Goal: Information Seeking & Learning: Learn about a topic

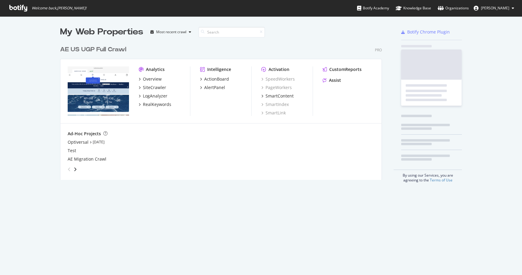
scroll to position [142, 326]
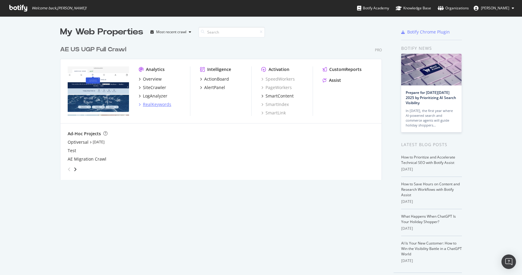
click at [154, 104] on div "RealKeywords" at bounding box center [157, 104] width 28 height 6
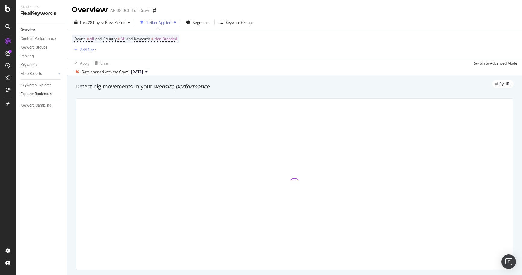
drag, startPoint x: 97, startPoint y: 87, endPoint x: 56, endPoint y: 93, distance: 40.9
click at [96, 87] on div "By URL" at bounding box center [291, 84] width 444 height 8
click at [42, 83] on div "Keywords Explorer" at bounding box center [36, 85] width 30 height 6
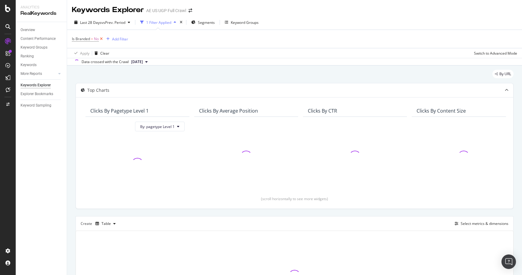
click at [103, 40] on icon at bounding box center [101, 39] width 5 height 6
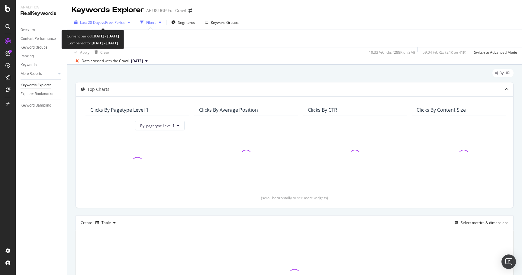
click at [101, 21] on span "vs Prev. Period" at bounding box center [113, 22] width 24 height 5
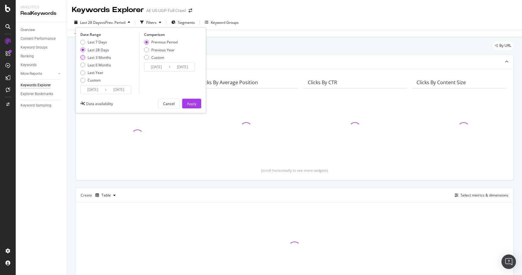
click at [100, 56] on div "Last 3 Months" at bounding box center [100, 57] width 24 height 5
type input "[DATE]"
click at [191, 104] on div "Apply" at bounding box center [191, 103] width 9 height 5
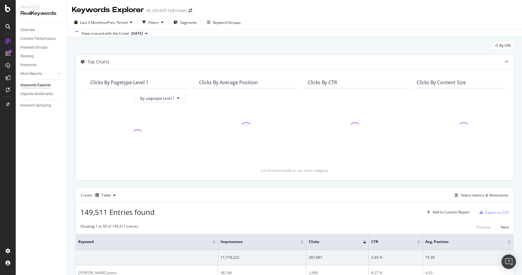
drag, startPoint x: 180, startPoint y: 48, endPoint x: 159, endPoint y: 35, distance: 24.5
click at [177, 47] on div "By URL" at bounding box center [294, 47] width 438 height 13
click at [148, 21] on div "button" at bounding box center [144, 22] width 8 height 8
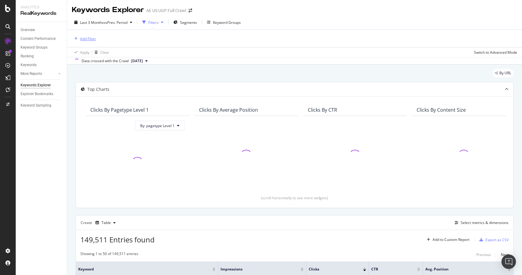
click at [85, 37] on div "Add Filter" at bounding box center [88, 38] width 16 height 5
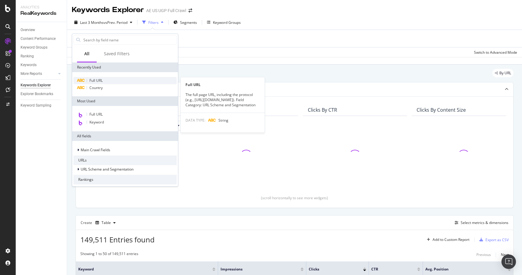
click at [100, 80] on span "Full URL" at bounding box center [95, 80] width 13 height 5
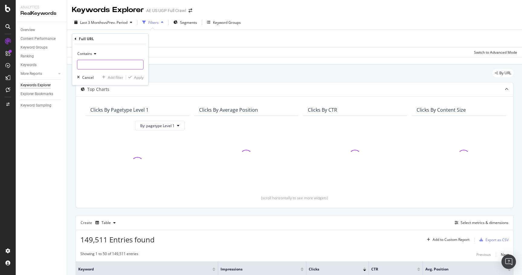
click at [103, 67] on input "text" at bounding box center [110, 65] width 66 height 10
type input "/o/"
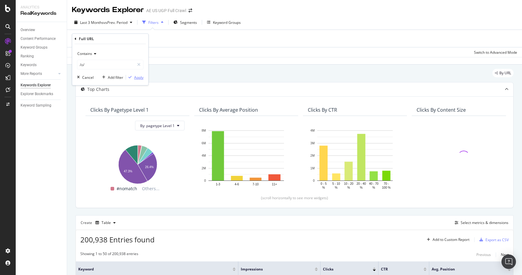
click at [137, 75] on div "Apply" at bounding box center [138, 77] width 9 height 5
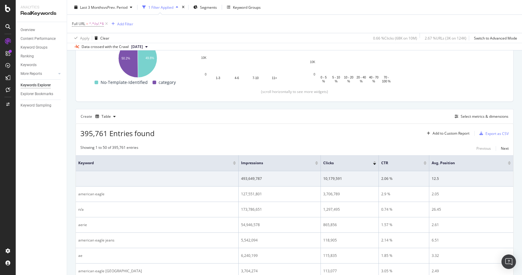
scroll to position [109, 0]
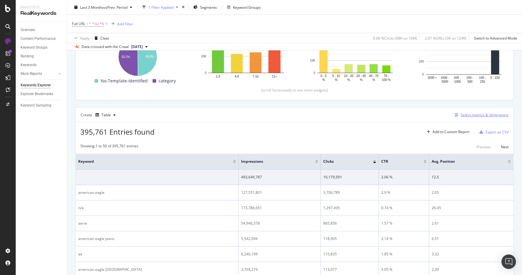
click at [464, 117] on div "Select metrics & dimensions" at bounding box center [484, 114] width 48 height 5
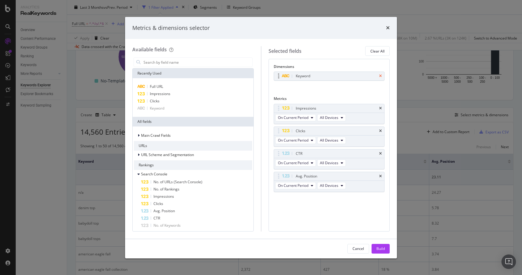
click at [380, 76] on icon "times" at bounding box center [380, 76] width 3 height 4
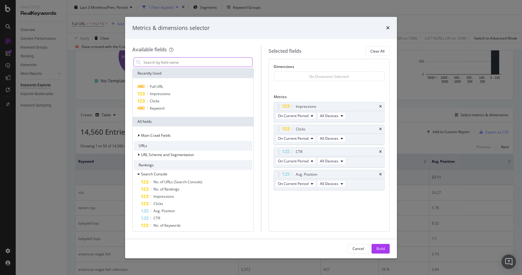
click at [162, 64] on input "modal" at bounding box center [197, 62] width 109 height 9
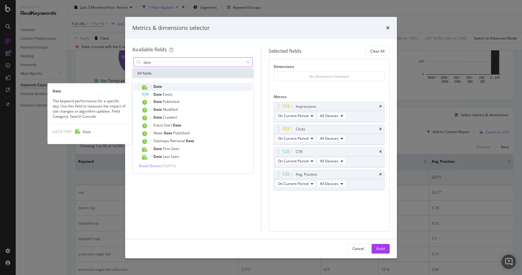
type input "date"
click at [169, 84] on div "Date" at bounding box center [196, 87] width 111 height 8
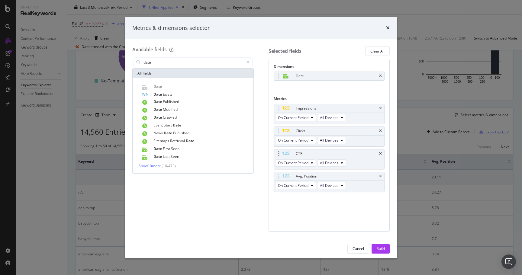
click at [380, 151] on div "CTR" at bounding box center [329, 153] width 110 height 8
click at [379, 153] on icon "times" at bounding box center [380, 154] width 3 height 4
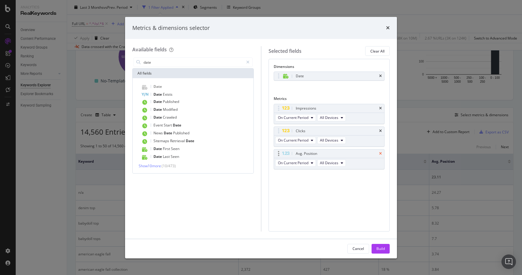
click at [380, 154] on icon "times" at bounding box center [380, 154] width 3 height 4
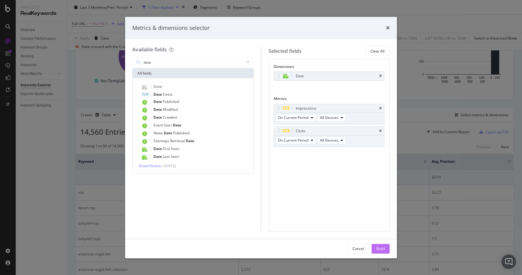
click at [381, 251] on div "Build" at bounding box center [380, 248] width 8 height 5
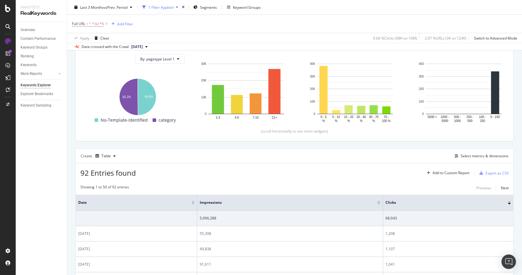
click at [194, 204] on div at bounding box center [192, 204] width 3 height 2
click at [194, 202] on div at bounding box center [193, 202] width 3 height 2
click at [498, 175] on div "Export as CSV" at bounding box center [496, 173] width 23 height 5
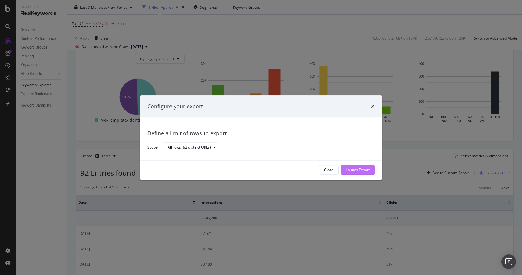
click at [354, 169] on div "Launch Export" at bounding box center [358, 170] width 24 height 5
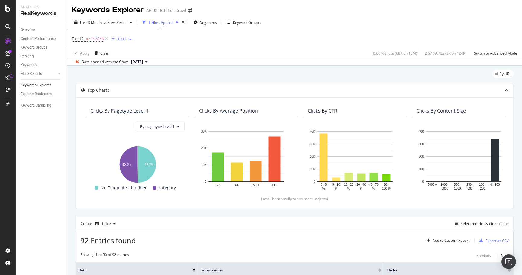
click at [466, 21] on div "Last 3 Months vs Prev. Period 1 Filter Applied Segments Keyword Groups" at bounding box center [294, 24] width 455 height 12
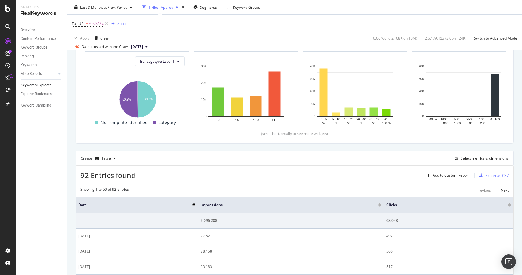
scroll to position [150, 0]
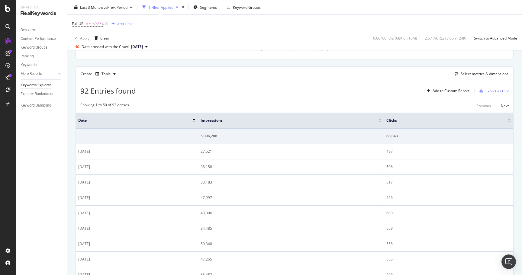
click at [123, 92] on span "92 Entries found" at bounding box center [108, 91] width 56 height 10
drag, startPoint x: 124, startPoint y: 92, endPoint x: 127, endPoint y: 92, distance: 3.3
click at [124, 92] on span "92 Entries found" at bounding box center [108, 91] width 56 height 10
click at [146, 91] on div "92 Entries found Add to Custom Report Export as CSV" at bounding box center [294, 88] width 437 height 15
